Goal: Task Accomplishment & Management: Use online tool/utility

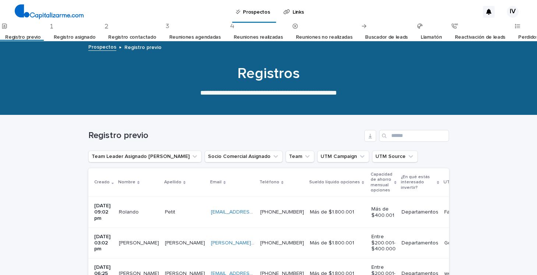
click at [29, 38] on link "Registro previo" at bounding box center [22, 37] width 35 height 17
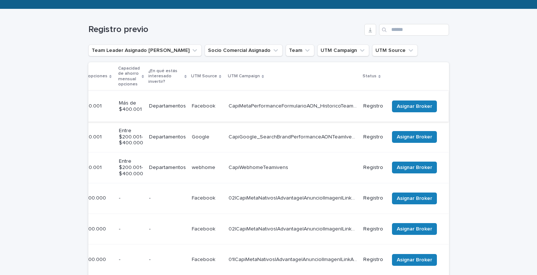
scroll to position [0, 259]
click at [416, 103] on span "Asignar Broker" at bounding box center [414, 106] width 35 height 7
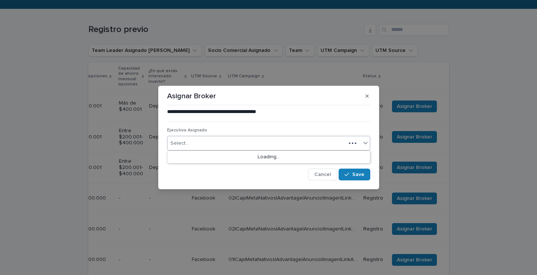
click at [246, 141] on div "Select..." at bounding box center [257, 143] width 179 height 12
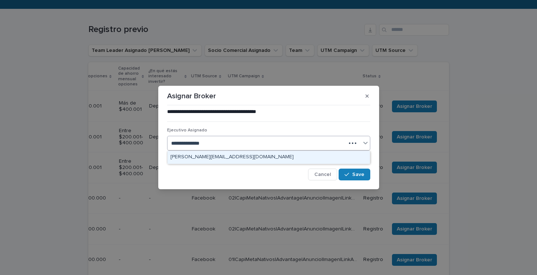
type input "**********"
click at [248, 155] on div "[PERSON_NAME][EMAIL_ADDRESS][DOMAIN_NAME]" at bounding box center [269, 157] width 202 height 13
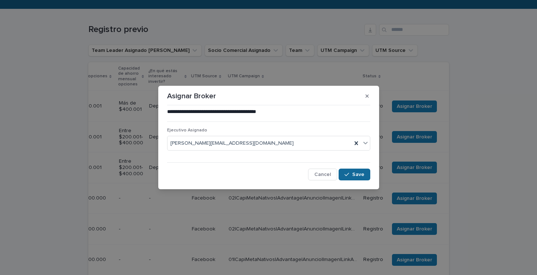
click at [352, 173] on div "button" at bounding box center [348, 174] width 7 height 5
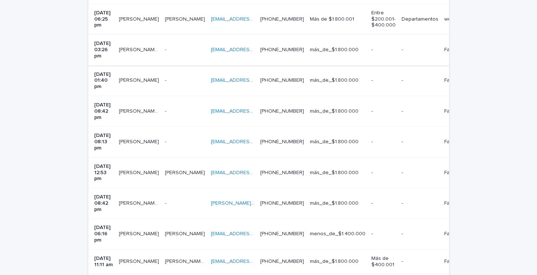
scroll to position [224, 0]
click at [157, 105] on div "[PERSON_NAME] [PERSON_NAME] [PERSON_NAME]" at bounding box center [139, 111] width 40 height 12
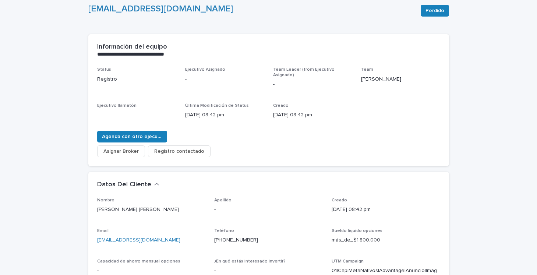
scroll to position [66, 0]
